Goal: Transaction & Acquisition: Purchase product/service

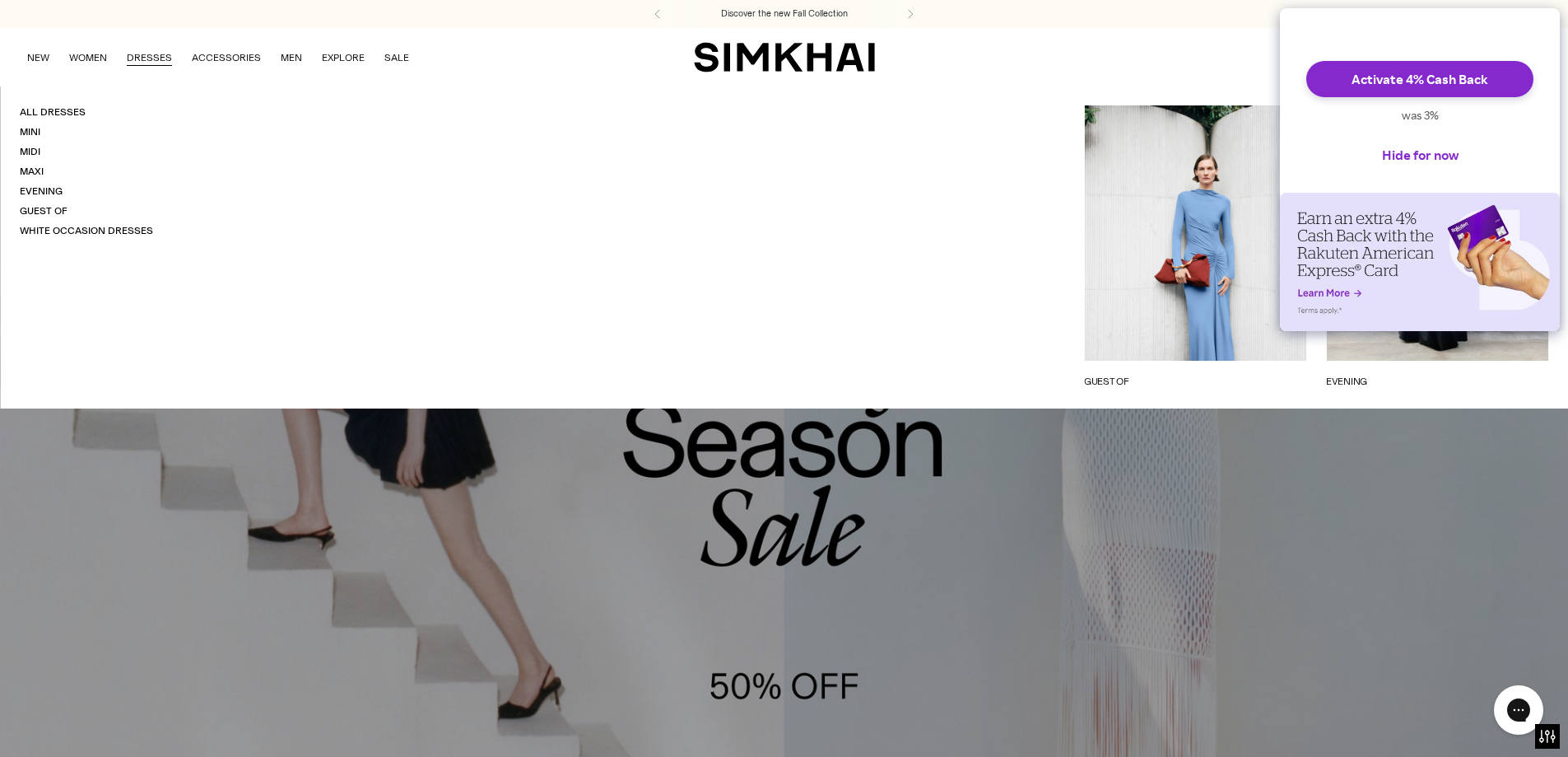
click at [144, 55] on link "DRESSES" at bounding box center [149, 58] width 45 height 36
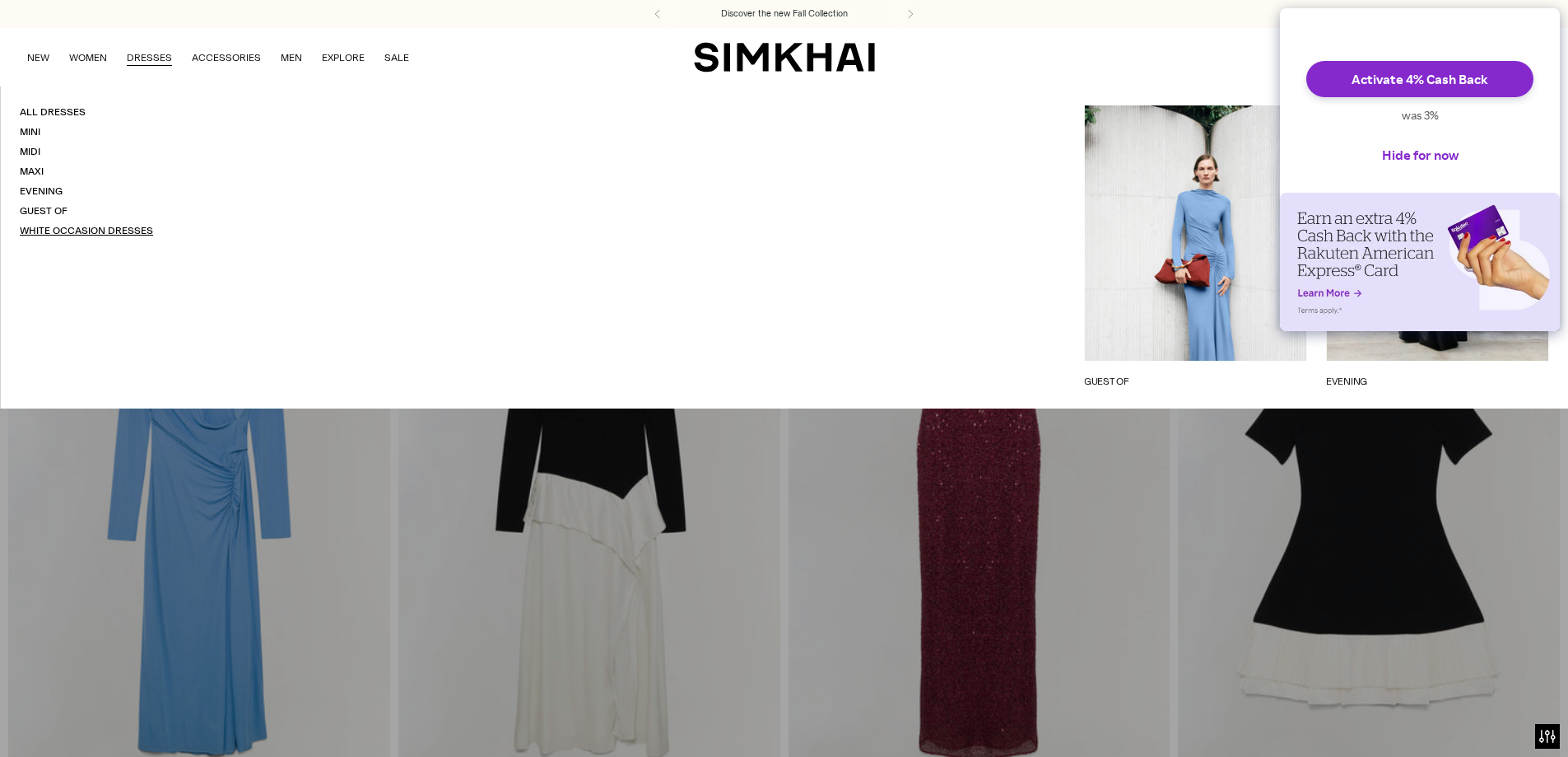
click at [75, 225] on link "White Occasion Dresses" at bounding box center [87, 230] width 134 height 11
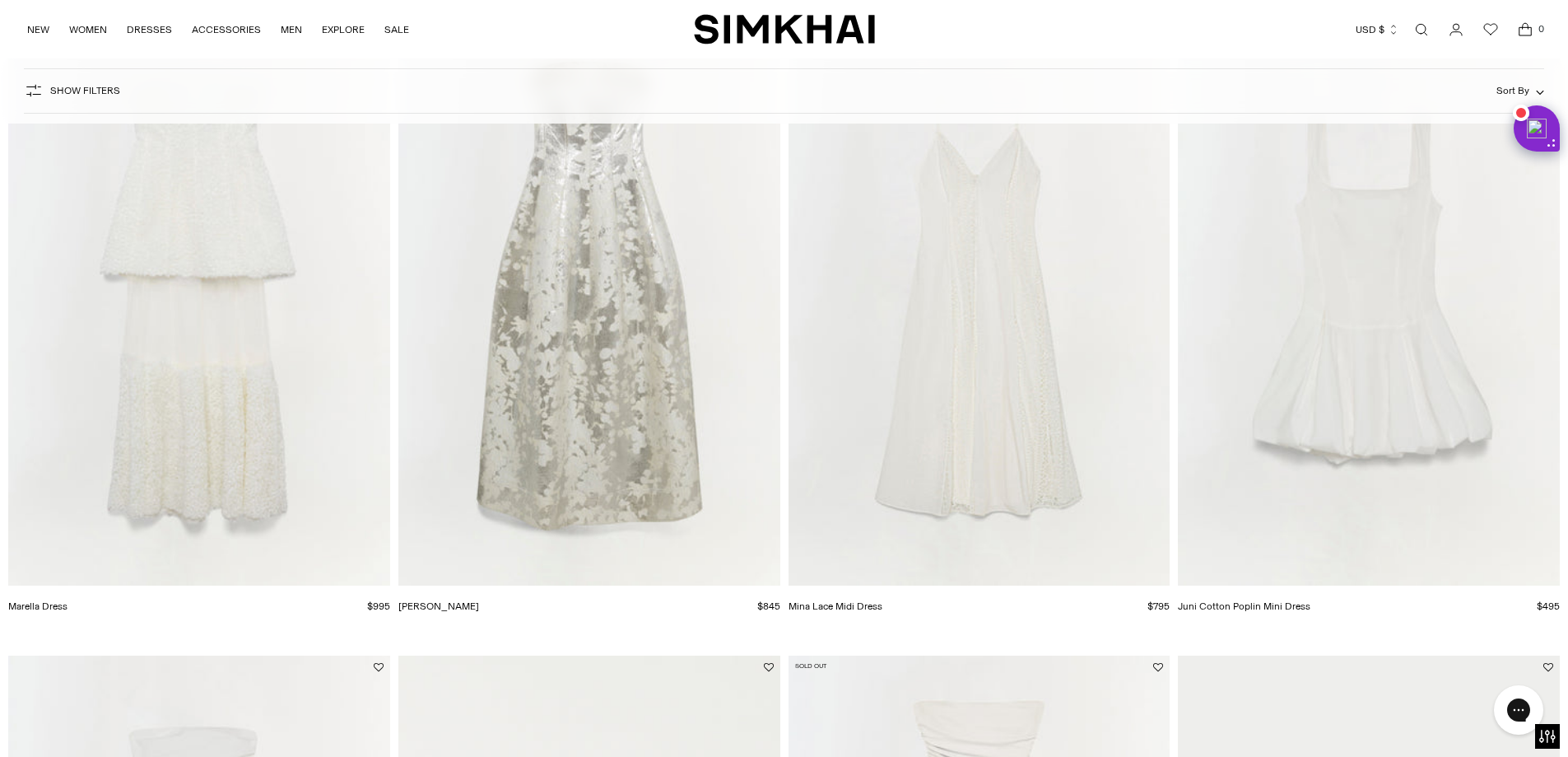
scroll to position [2223, 0]
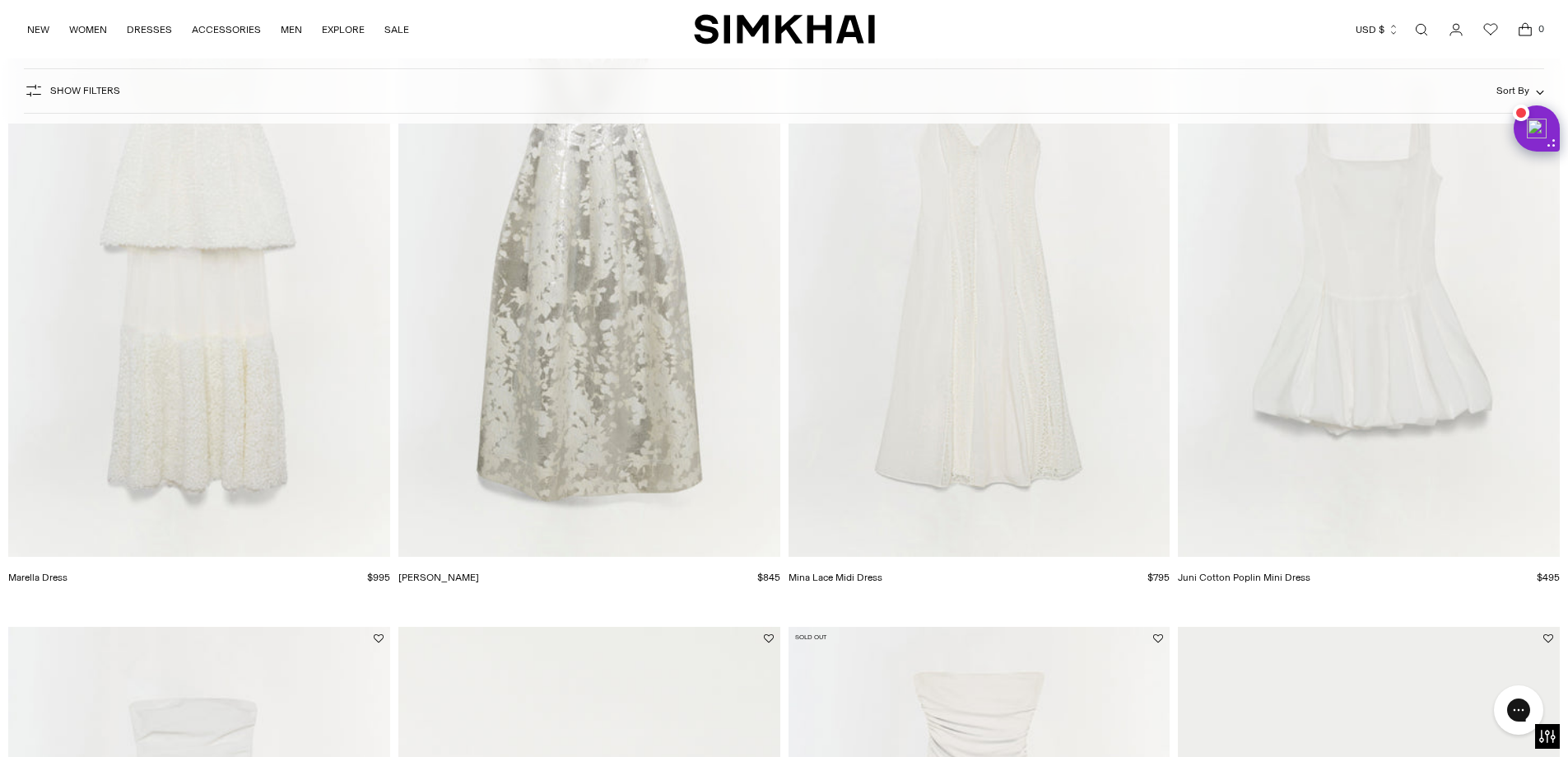
click at [0, 0] on img "Marella Dress" at bounding box center [0, 0] width 0 height 0
